Goal: Task Accomplishment & Management: Manage account settings

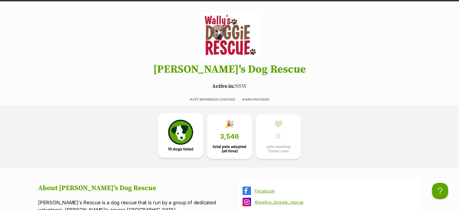
click at [185, 131] on img at bounding box center [180, 132] width 25 height 25
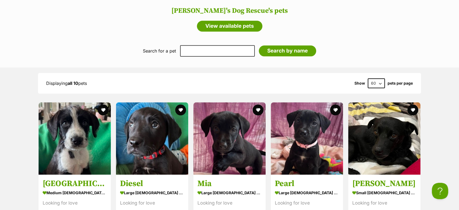
click at [426, 41] on div "Search for a pet Add their name below Search by name" at bounding box center [229, 51] width 459 height 20
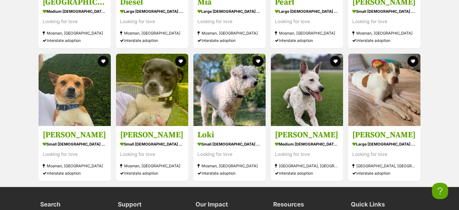
scroll to position [511, 0]
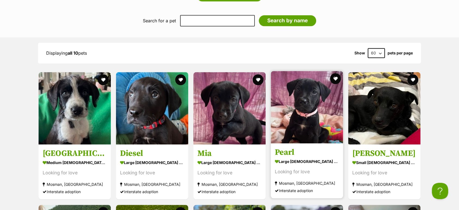
click at [295, 115] on img at bounding box center [307, 107] width 72 height 72
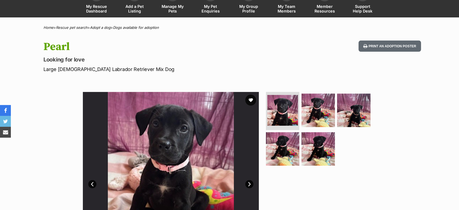
scroll to position [90, 0]
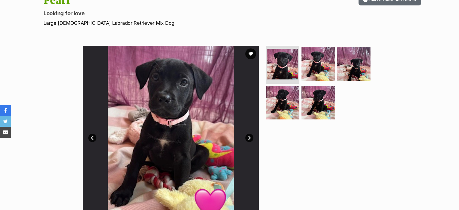
click at [247, 138] on link "Next" at bounding box center [249, 138] width 8 height 8
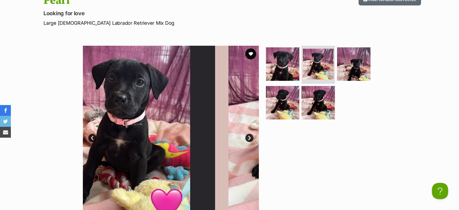
scroll to position [0, 0]
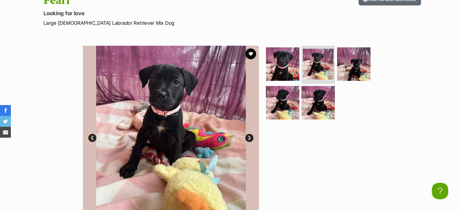
click at [247, 138] on link "Next" at bounding box center [249, 138] width 8 height 8
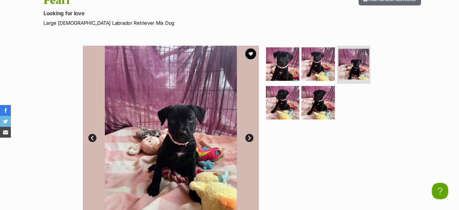
click at [247, 138] on link "Next" at bounding box center [249, 138] width 8 height 8
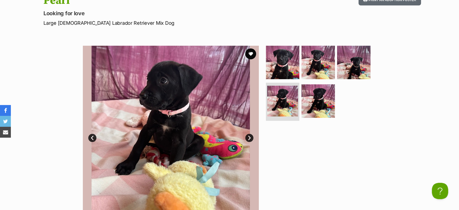
click at [247, 138] on link "Next" at bounding box center [249, 138] width 8 height 8
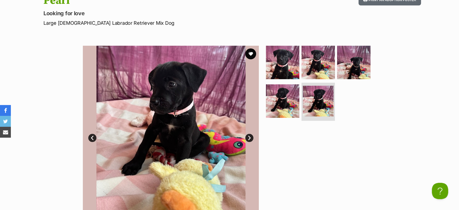
click at [247, 138] on link "Next" at bounding box center [249, 138] width 8 height 8
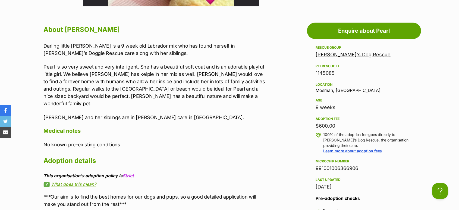
scroll to position [332, 0]
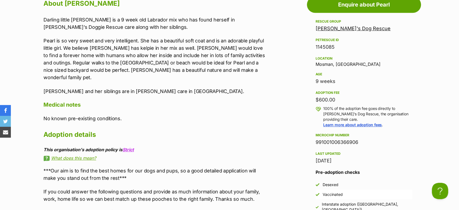
click at [337, 138] on div "991001006366906" at bounding box center [364, 142] width 97 height 8
copy div "991001006366906"
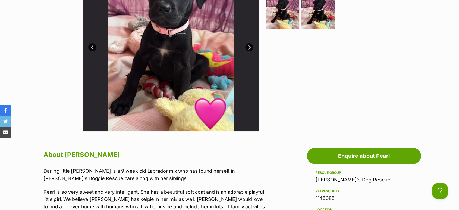
scroll to position [60, 0]
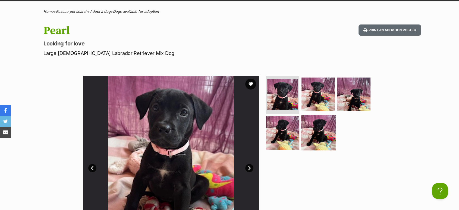
click at [311, 126] on img at bounding box center [318, 132] width 35 height 35
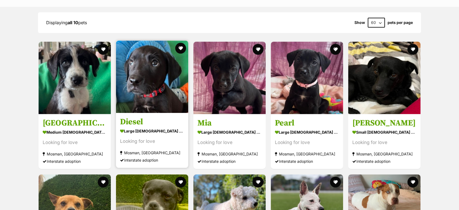
click at [164, 88] on img at bounding box center [152, 76] width 72 height 72
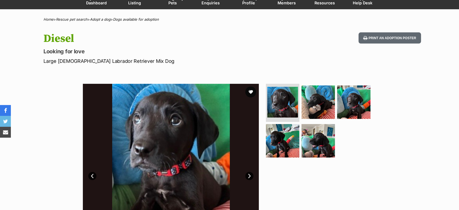
scroll to position [121, 0]
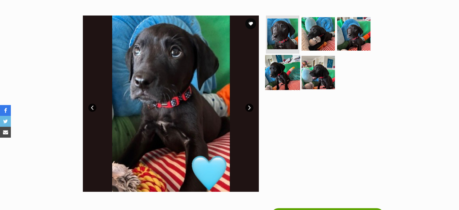
click at [282, 74] on img at bounding box center [282, 72] width 35 height 35
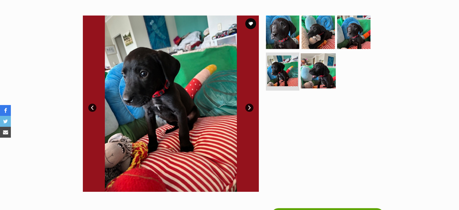
click at [320, 70] on img at bounding box center [318, 70] width 35 height 35
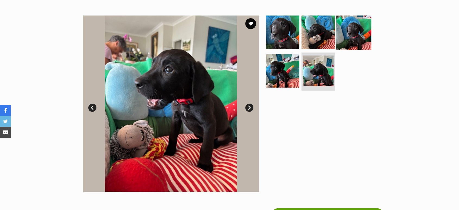
click at [353, 45] on img at bounding box center [353, 32] width 35 height 35
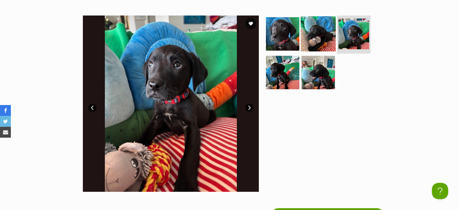
scroll to position [0, 0]
click at [324, 43] on img at bounding box center [318, 33] width 35 height 35
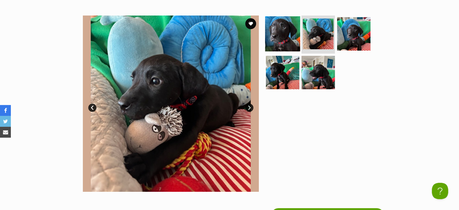
click at [295, 39] on img at bounding box center [282, 33] width 35 height 35
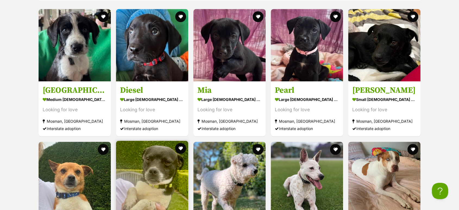
scroll to position [541, 0]
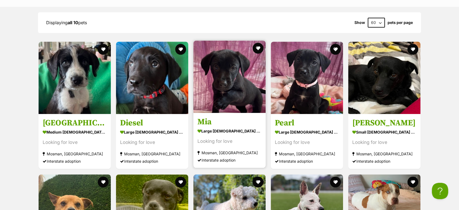
click at [223, 78] on img at bounding box center [229, 76] width 72 height 72
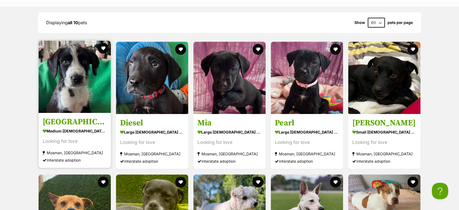
click at [70, 74] on img at bounding box center [75, 76] width 72 height 72
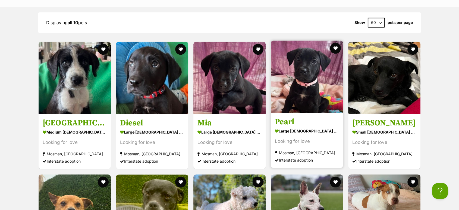
click at [296, 81] on img at bounding box center [307, 76] width 72 height 72
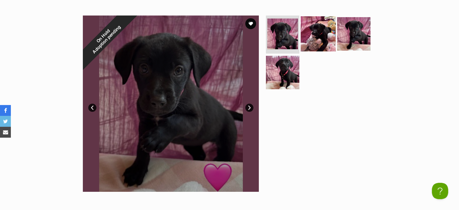
click at [315, 40] on img at bounding box center [318, 33] width 35 height 35
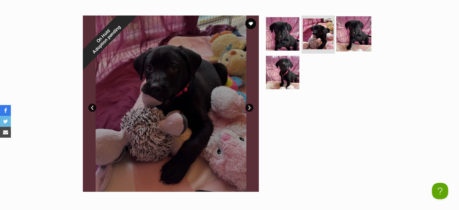
click at [349, 41] on img at bounding box center [353, 33] width 35 height 35
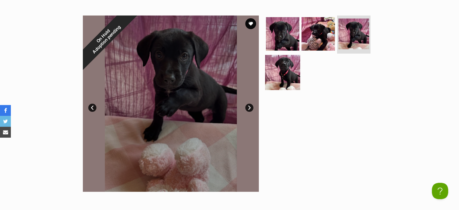
click at [288, 67] on img at bounding box center [282, 72] width 35 height 35
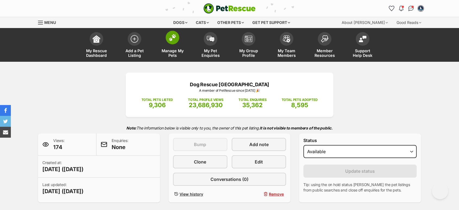
click at [171, 51] on span "Manage My Pets" at bounding box center [172, 52] width 24 height 9
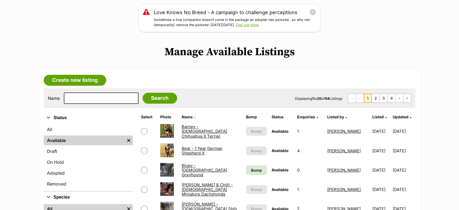
scroll to position [151, 0]
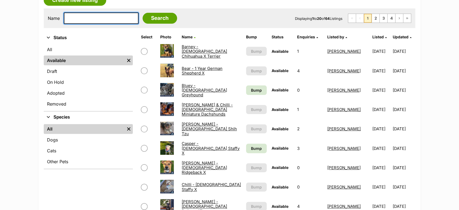
click at [91, 15] on input "text" at bounding box center [101, 18] width 75 height 11
type input "labra"
click at [143, 13] on input "Search" at bounding box center [160, 18] width 35 height 11
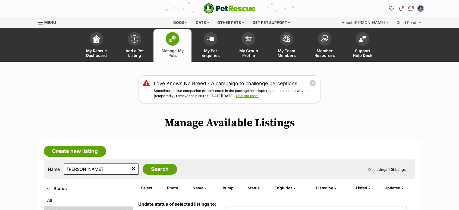
click at [180, 39] on link "Manage My Pets" at bounding box center [173, 45] width 38 height 32
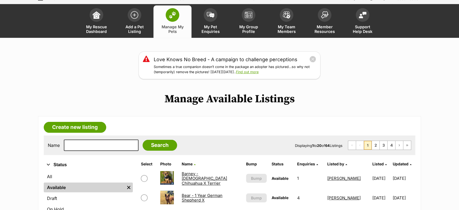
scroll to position [60, 0]
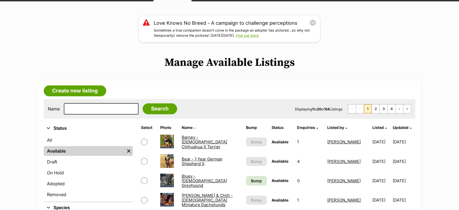
click at [201, 139] on link "Barney - [DEMOGRAPHIC_DATA] Chihuahua X Terrier" at bounding box center [204, 142] width 45 height 15
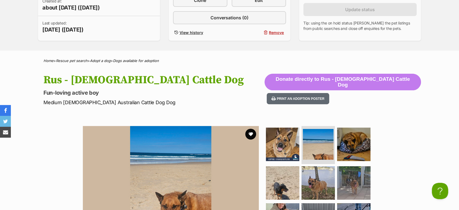
scroll to position [90, 0]
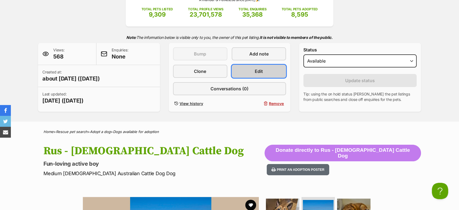
click at [263, 66] on link "Edit" at bounding box center [259, 71] width 54 height 13
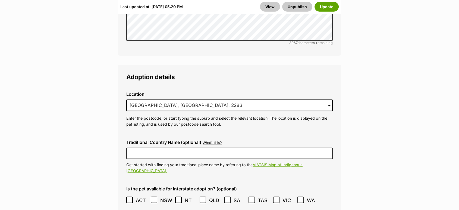
scroll to position [1419, 0]
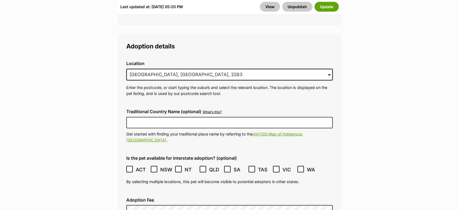
click at [130, 167] on icon at bounding box center [130, 169] width 4 height 4
click at [205, 166] on span at bounding box center [203, 169] width 7 height 7
click at [277, 167] on icon at bounding box center [276, 169] width 4 height 4
click at [204, 167] on icon at bounding box center [203, 169] width 4 height 4
click at [327, 5] on button "Update" at bounding box center [327, 7] width 24 height 10
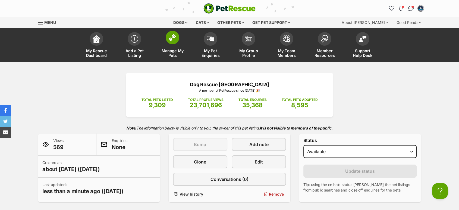
click at [165, 46] on link "Manage My Pets" at bounding box center [173, 45] width 38 height 32
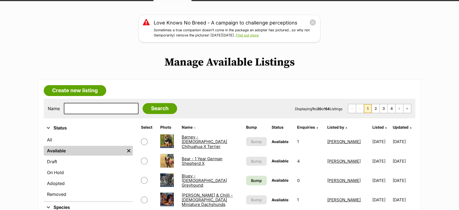
scroll to position [121, 0]
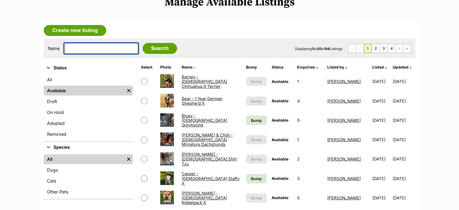
click at [79, 50] on input "text" at bounding box center [101, 48] width 75 height 11
type input "daisy"
click at [143, 43] on input "Search" at bounding box center [160, 48] width 35 height 11
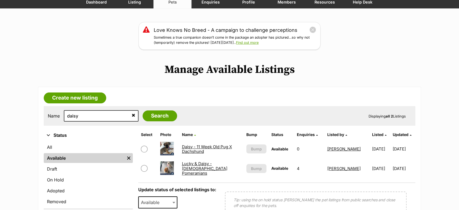
scroll to position [60, 0]
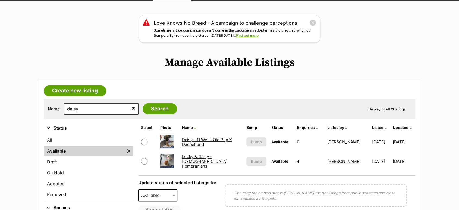
click at [223, 138] on link "Daisy - 11 Week Old Pug X Dachshund" at bounding box center [207, 142] width 50 height 10
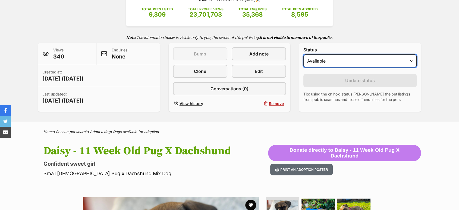
click at [331, 62] on select "Draft Available On hold Adopted" at bounding box center [360, 60] width 113 height 13
select select "on_hold"
click at [304, 55] on select "Draft Available On hold Adopted" at bounding box center [360, 60] width 113 height 13
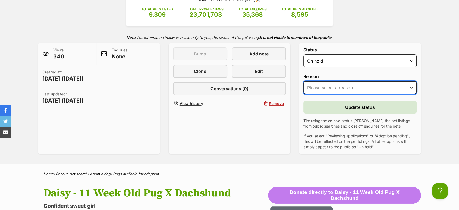
click at [327, 87] on select "Please select a reason Medical reasons Reviewing applications Adoption pending …" at bounding box center [360, 87] width 113 height 13
select select "adoption_pending"
click at [304, 81] on select "Please select a reason Medical reasons Reviewing applications Adoption pending …" at bounding box center [360, 87] width 113 height 13
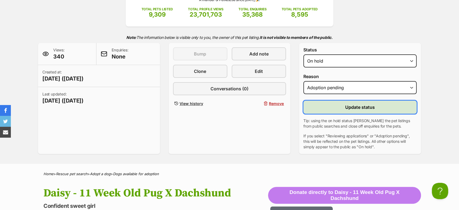
click at [345, 107] on button "Update status" at bounding box center [360, 107] width 113 height 13
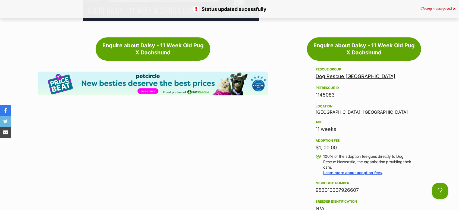
scroll to position [453, 0]
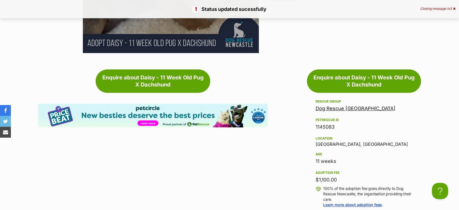
click at [325, 127] on div "1145083" at bounding box center [364, 127] width 97 height 8
click at [325, 126] on div "1145083" at bounding box center [364, 127] width 97 height 8
copy div "1145083"
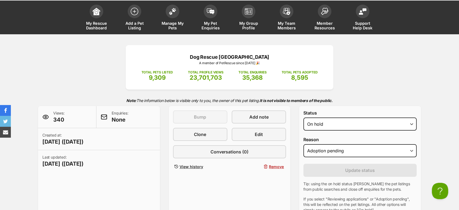
scroll to position [0, 0]
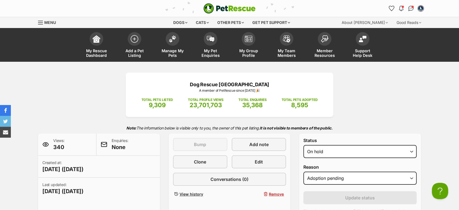
drag, startPoint x: 173, startPoint y: 52, endPoint x: 161, endPoint y: 18, distance: 35.3
click at [173, 51] on span "Manage My Pets" at bounding box center [172, 52] width 24 height 9
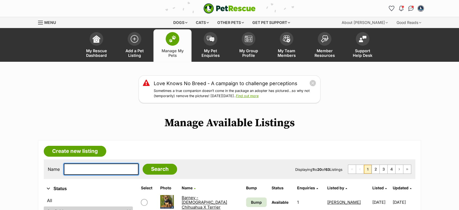
click at [71, 171] on input "text" at bounding box center [101, 168] width 75 height 11
type input "[PERSON_NAME]"
click at [143, 164] on input "Search" at bounding box center [160, 169] width 35 height 11
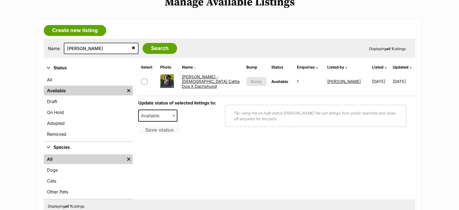
click at [202, 82] on link "[PERSON_NAME] - [DEMOGRAPHIC_DATA] Cattle Dog X Dachshund" at bounding box center [211, 81] width 58 height 15
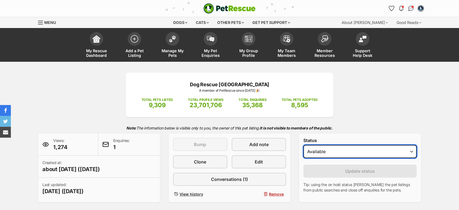
click at [326, 152] on select "Draft - not available as listing has enquires Available On hold Adopted" at bounding box center [360, 151] width 113 height 13
select select "on_hold"
click at [304, 145] on select "Draft - not available as listing has enquires Available On hold Adopted" at bounding box center [360, 151] width 113 height 13
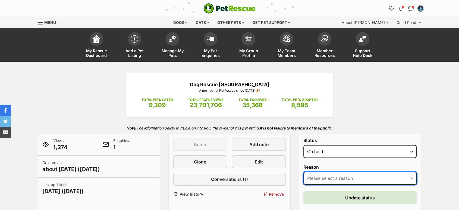
click at [326, 174] on select "Please select a reason Medical reasons Reviewing applications Adoption pending …" at bounding box center [360, 177] width 113 height 13
select select "adoption_pending"
click at [304, 172] on select "Please select a reason Medical reasons Reviewing applications Adoption pending …" at bounding box center [360, 177] width 113 height 13
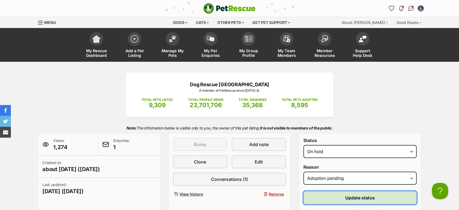
click at [344, 195] on button "Update status" at bounding box center [360, 197] width 113 height 13
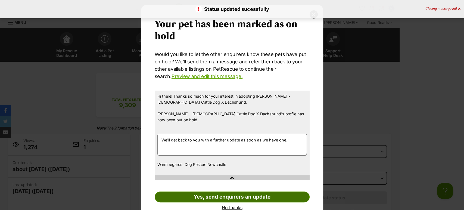
scroll to position [17, 0]
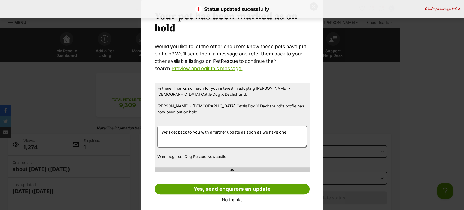
click at [226, 197] on link "No thanks" at bounding box center [232, 199] width 155 height 5
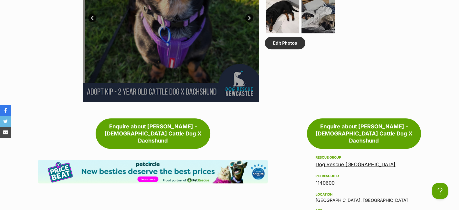
scroll to position [513, 0]
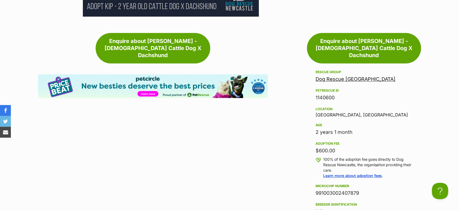
click at [329, 94] on div "1140600" at bounding box center [364, 98] width 97 height 8
copy div "1140600"
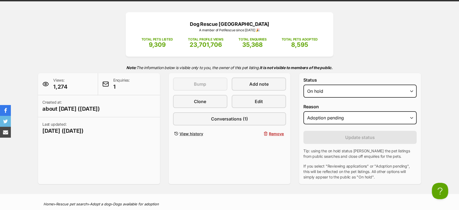
scroll to position [0, 0]
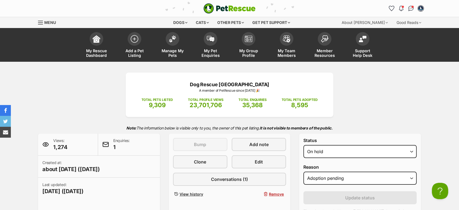
drag, startPoint x: 174, startPoint y: 45, endPoint x: 248, endPoint y: 4, distance: 85.1
click at [174, 45] on link "Manage My Pets" at bounding box center [173, 45] width 38 height 32
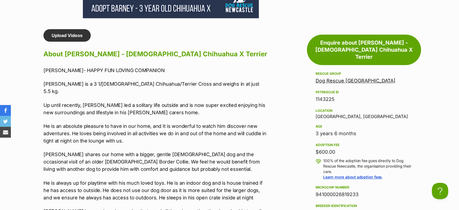
scroll to position [483, 0]
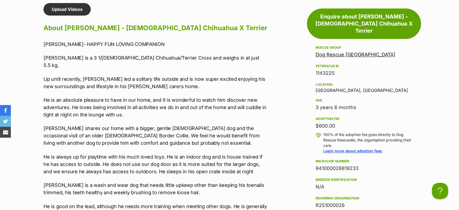
click at [329, 69] on div "1143225" at bounding box center [364, 73] width 97 height 8
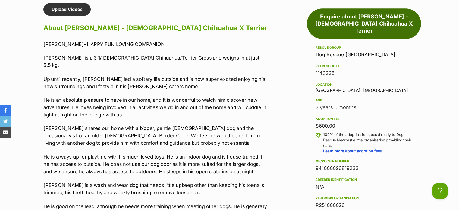
copy div "1143225"
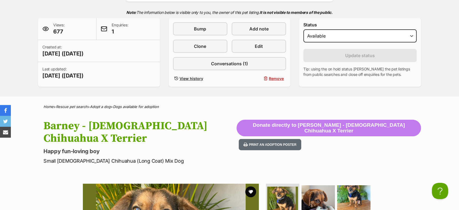
scroll to position [60, 0]
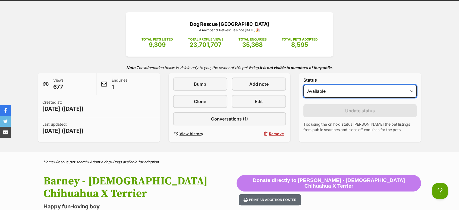
click at [315, 95] on select "Draft - not available as listing has enquires Available On hold Adopted" at bounding box center [360, 91] width 113 height 13
select select "on_hold"
click at [304, 85] on select "Draft - not available as listing has enquires Available On hold Adopted" at bounding box center [360, 91] width 113 height 13
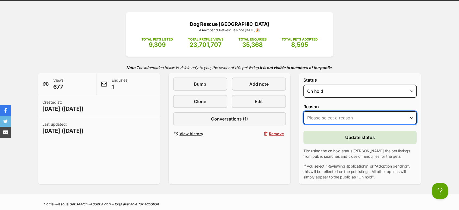
click at [320, 116] on select "Please select a reason Medical reasons Reviewing applications Adoption pending …" at bounding box center [360, 117] width 113 height 13
select select "reviewing_applications"
click at [304, 111] on select "Please select a reason Medical reasons Reviewing applications Adoption pending …" at bounding box center [360, 117] width 113 height 13
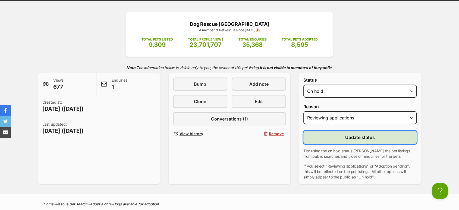
drag, startPoint x: 339, startPoint y: 137, endPoint x: 342, endPoint y: 136, distance: 3.0
click at [340, 137] on button "Update status" at bounding box center [360, 137] width 113 height 13
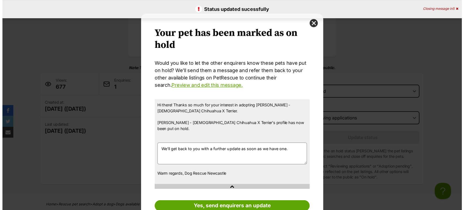
scroll to position [0, 0]
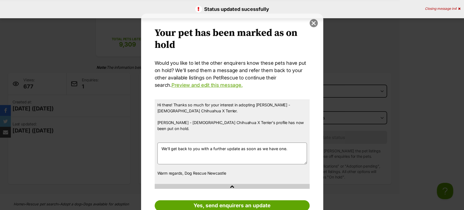
click at [312, 25] on button "close" at bounding box center [314, 23] width 8 height 8
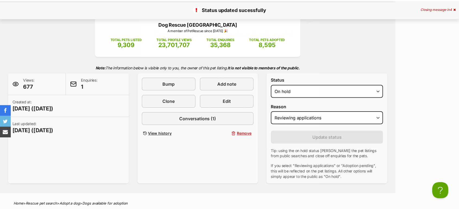
scroll to position [60, 0]
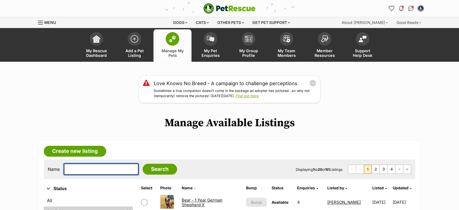
click at [83, 173] on input "text" at bounding box center [101, 168] width 75 height 11
type input "comet"
click at [143, 164] on input "Search" at bounding box center [160, 169] width 35 height 11
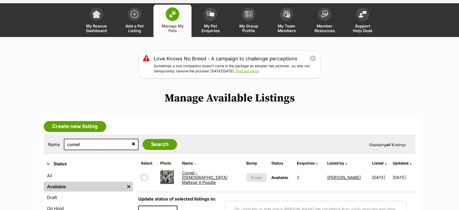
scroll to position [60, 0]
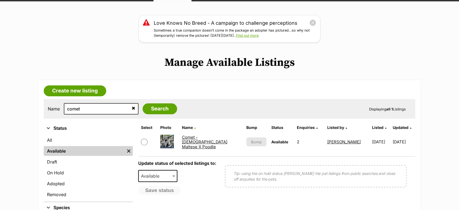
click at [189, 143] on link "Comet - [DEMOGRAPHIC_DATA] Maltese X Poodle" at bounding box center [204, 142] width 45 height 15
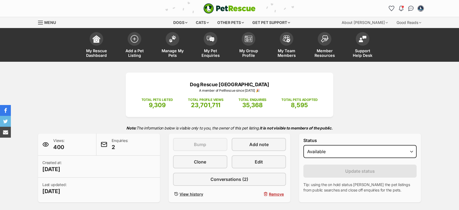
click at [315, 150] on select "Draft - not available as listing has enquires Available On hold Adopted" at bounding box center [360, 151] width 113 height 13
select select "rehomed"
click at [304, 145] on select "Draft - not available as listing has enquires Available On hold Adopted" at bounding box center [360, 151] width 113 height 13
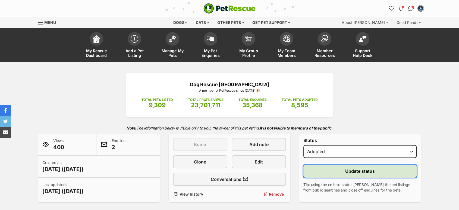
click at [330, 170] on button "Update status" at bounding box center [360, 170] width 113 height 13
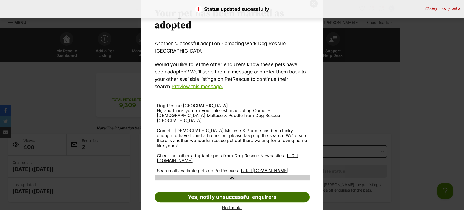
scroll to position [28, 0]
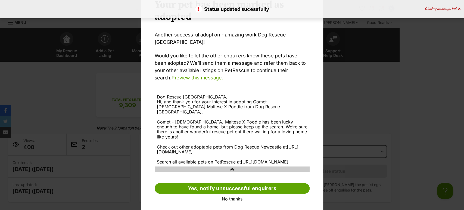
click at [229, 196] on link "No thanks" at bounding box center [232, 198] width 155 height 5
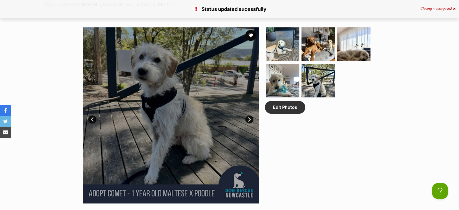
scroll to position [392, 0]
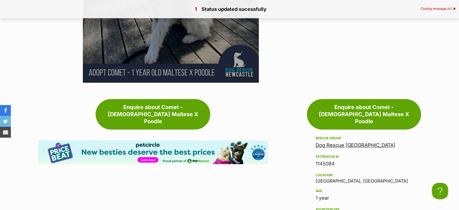
click at [324, 160] on div "1145084" at bounding box center [364, 164] width 97 height 8
copy div "1145084"
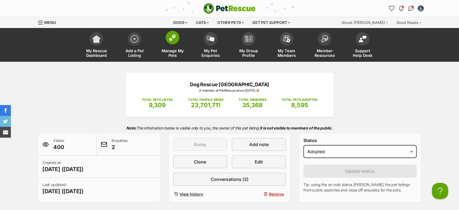
click at [165, 49] on span "Manage My Pets" at bounding box center [172, 52] width 24 height 9
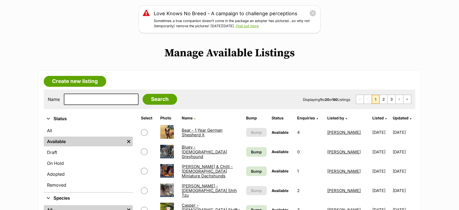
scroll to position [121, 0]
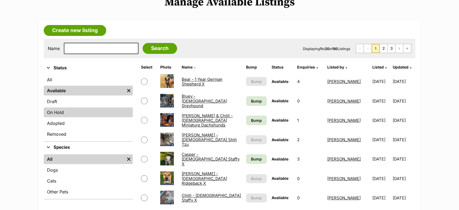
click at [66, 116] on link "On Hold" at bounding box center [88, 112] width 89 height 10
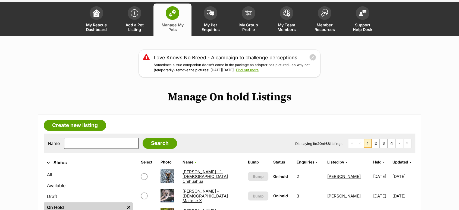
scroll to position [90, 0]
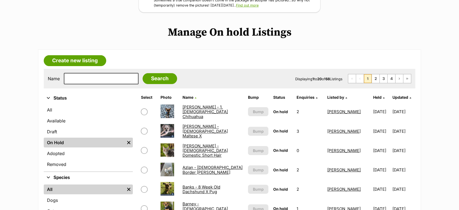
click at [195, 151] on link "[PERSON_NAME] - [DEMOGRAPHIC_DATA] Domestic Short Hair" at bounding box center [205, 150] width 45 height 15
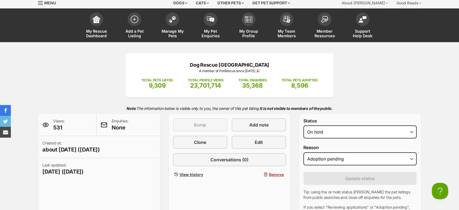
scroll to position [30, 0]
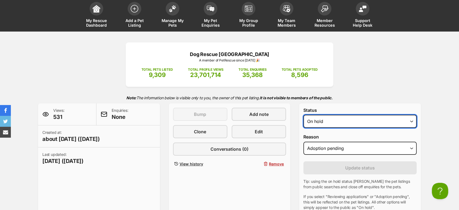
click at [327, 124] on select "Draft Available On hold Adopted" at bounding box center [360, 121] width 113 height 13
select select "rehomed"
click at [304, 115] on select "Draft Available On hold Adopted" at bounding box center [360, 121] width 113 height 13
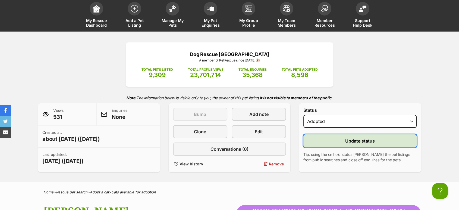
click at [333, 142] on button "Update status" at bounding box center [360, 140] width 113 height 13
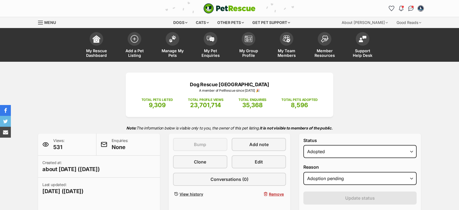
select select "rehomed"
click at [129, 48] on span "Add a Pet Listing" at bounding box center [134, 52] width 24 height 9
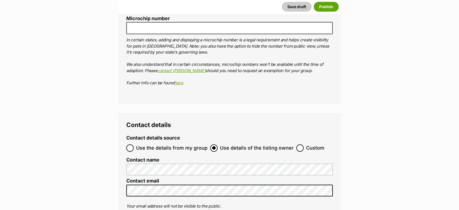
scroll to position [1570, 0]
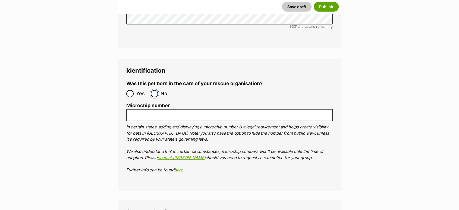
drag, startPoint x: 154, startPoint y: 75, endPoint x: 165, endPoint y: 89, distance: 18.4
click at [155, 90] on input "No" at bounding box center [154, 93] width 7 height 7
radio input "true"
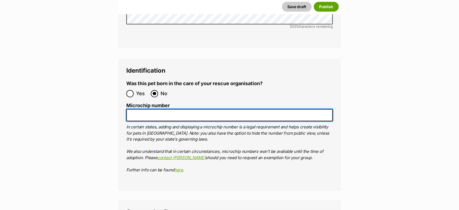
click at [159, 109] on input "Microchip number" at bounding box center [229, 115] width 207 height 12
paste input "93400090273210"
type input "93400090273210"
